Goal: Task Accomplishment & Management: Use online tool/utility

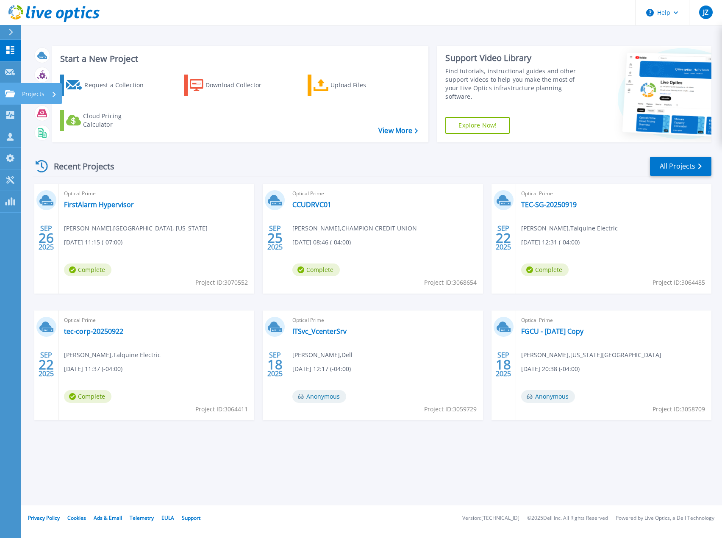
click at [11, 91] on icon at bounding box center [10, 93] width 10 height 7
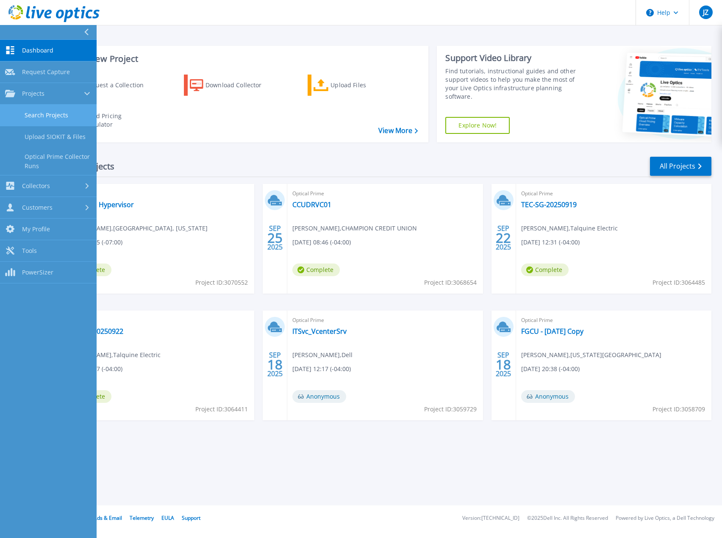
click at [36, 111] on link "Search Projects" at bounding box center [48, 116] width 97 height 22
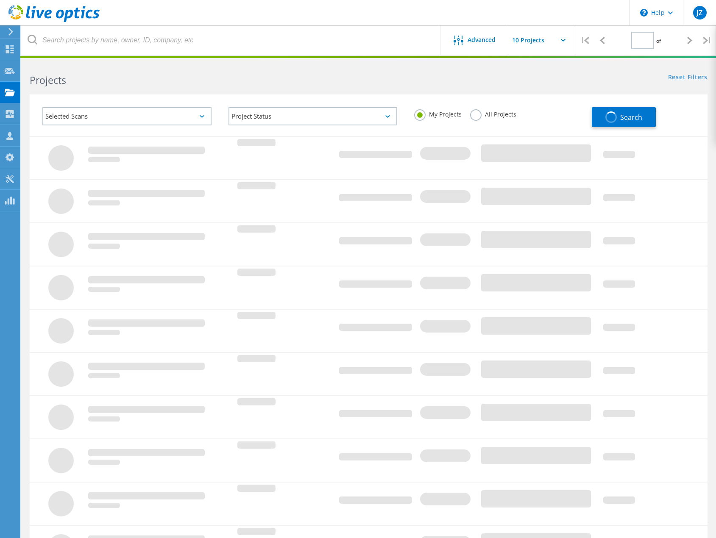
type input "1"
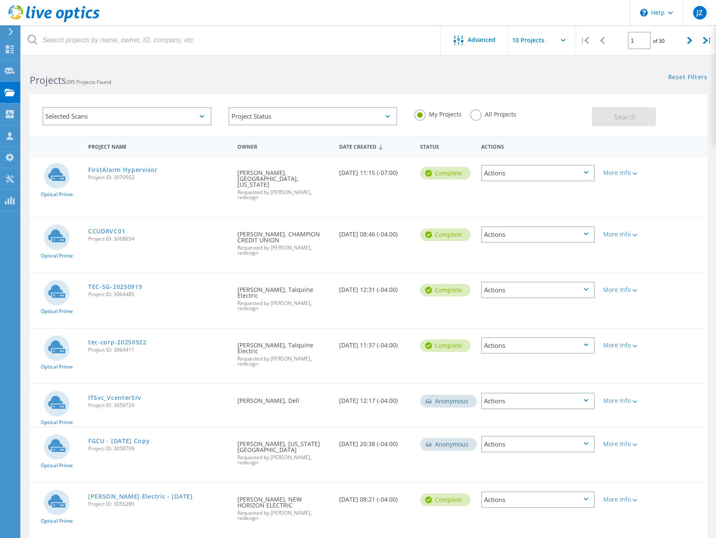
click at [475, 114] on label "All Projects" at bounding box center [493, 113] width 46 height 8
click at [0, 0] on input "All Projects" at bounding box center [0, 0] width 0 height 0
click at [590, 110] on div "My Projects All Projects" at bounding box center [498, 114] width 186 height 31
click at [602, 111] on button "Search" at bounding box center [623, 116] width 64 height 19
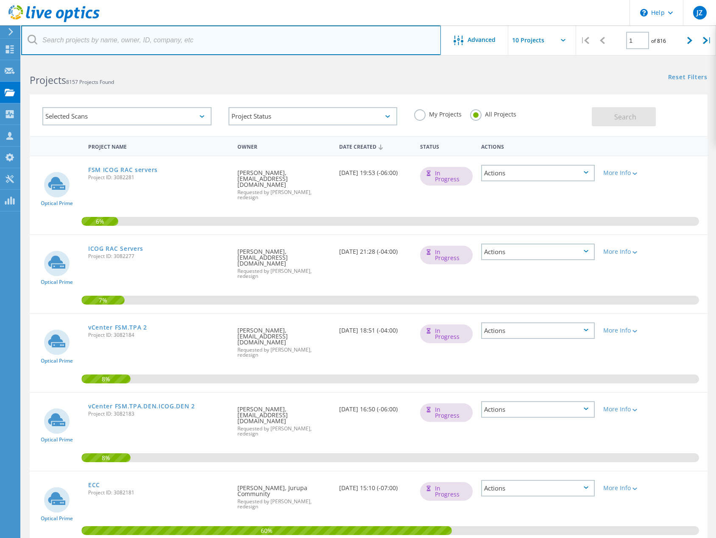
click at [220, 40] on input "text" at bounding box center [230, 40] width 419 height 30
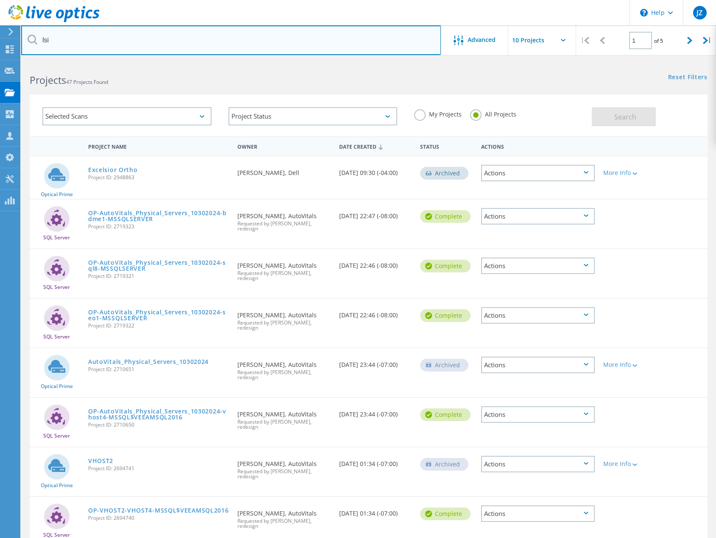
click at [220, 40] on input "lsi" at bounding box center [230, 40] width 419 height 30
click at [221, 40] on input "lsi" at bounding box center [230, 40] width 419 height 30
type input "[PERSON_NAME]"
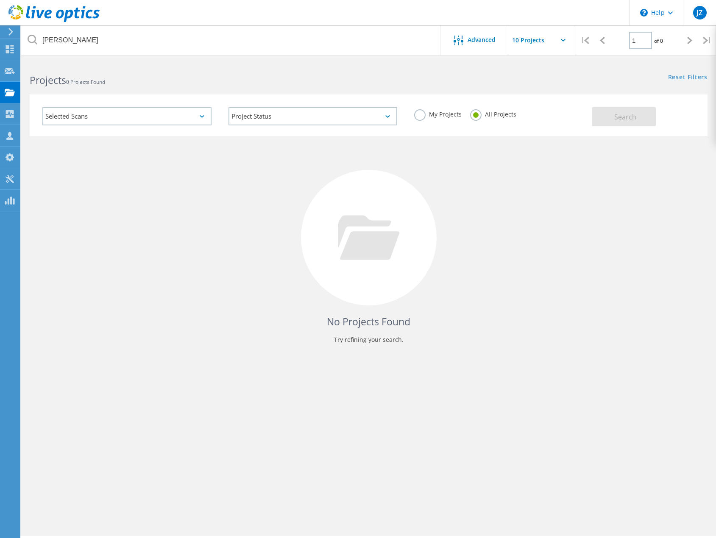
click at [212, 221] on div "No Projects Found Try refining your search." at bounding box center [368, 245] width 677 height 219
